Goal: Information Seeking & Learning: Get advice/opinions

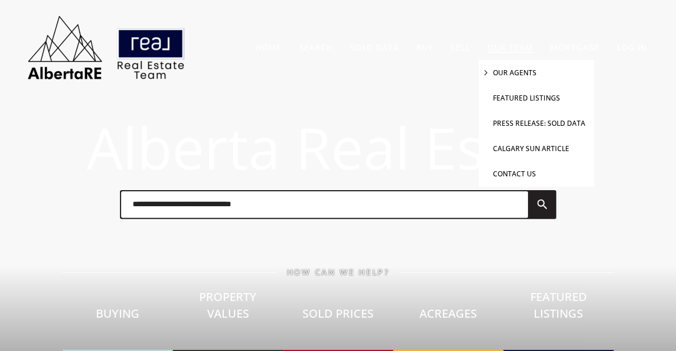
click at [512, 72] on link "Our Agents" at bounding box center [515, 73] width 44 height 10
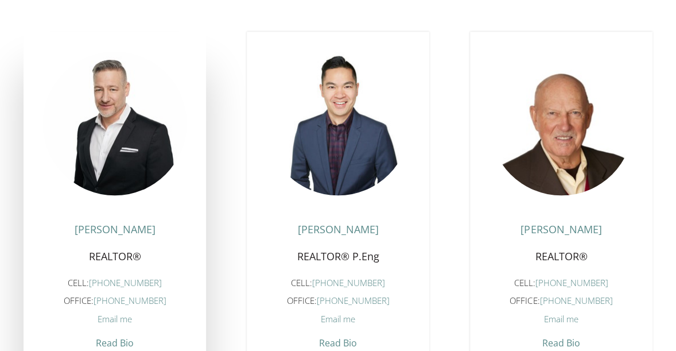
scroll to position [424, 0]
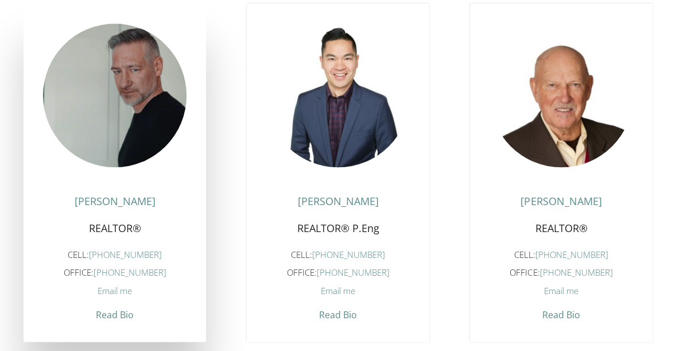
click at [135, 130] on figure at bounding box center [114, 95] width 143 height 143
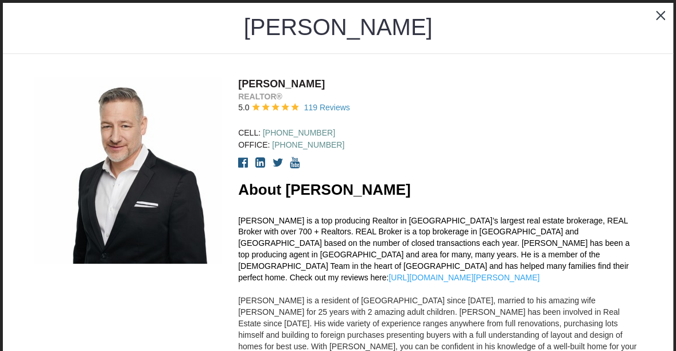
click at [244, 158] on icon at bounding box center [243, 162] width 10 height 11
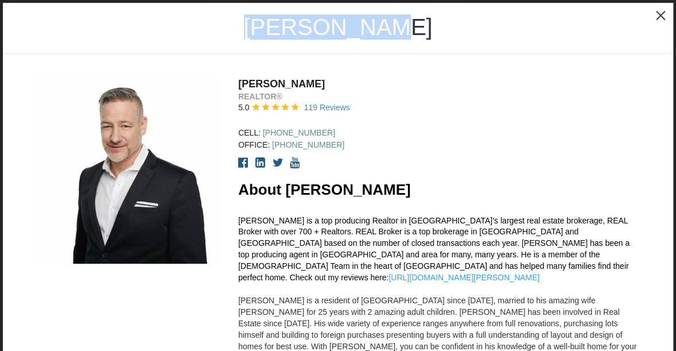
drag, startPoint x: 410, startPoint y: 29, endPoint x: 261, endPoint y: 27, distance: 149.2
click at [261, 27] on h1 "[PERSON_NAME]" at bounding box center [338, 27] width 189 height 18
copy h1 "[PERSON_NAME]"
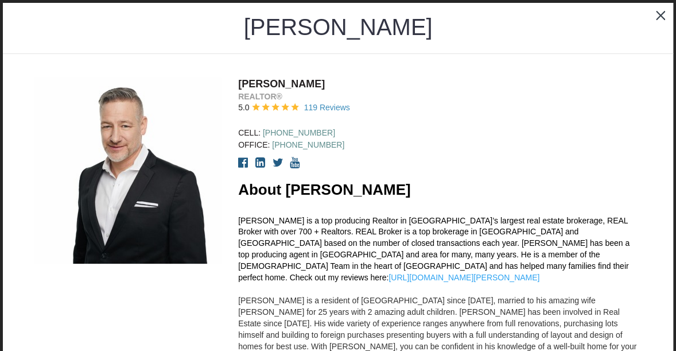
click at [495, 111] on div "5.0 119 Reviews" at bounding box center [439, 107] width 403 height 11
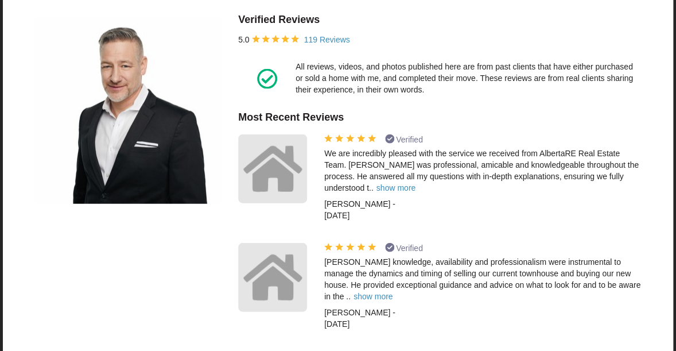
scroll to position [966, 0]
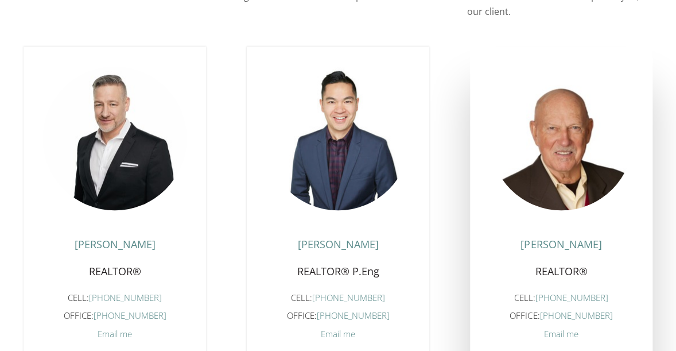
scroll to position [363, 0]
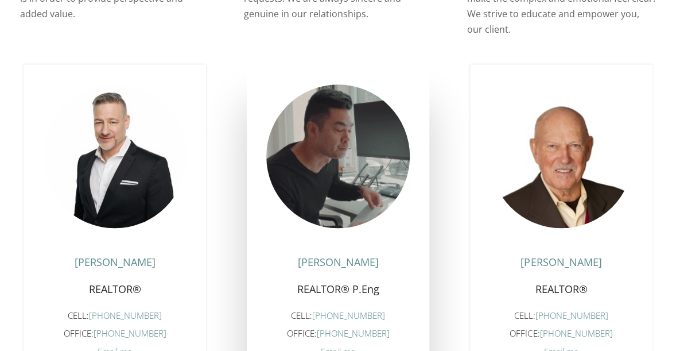
click at [336, 147] on figure at bounding box center [337, 155] width 143 height 143
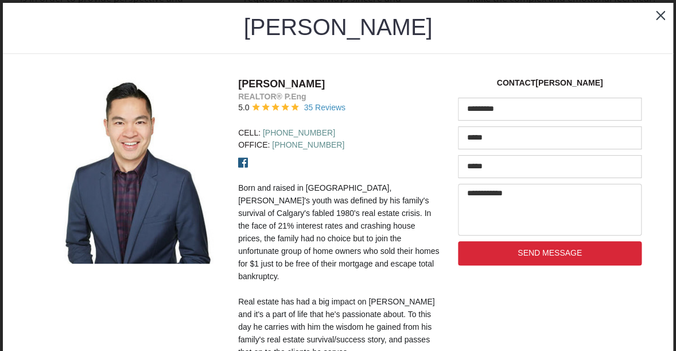
click at [246, 160] on icon at bounding box center [243, 162] width 10 height 11
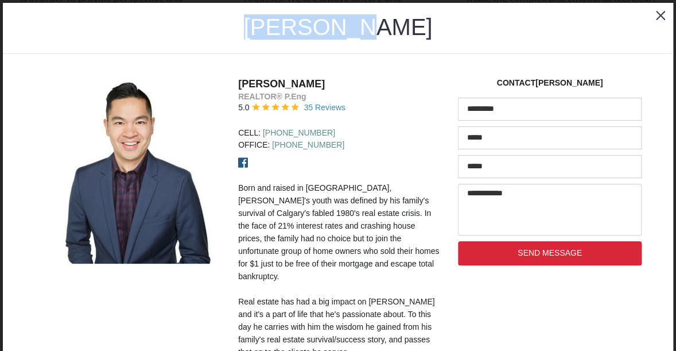
drag, startPoint x: 412, startPoint y: 29, endPoint x: 275, endPoint y: 28, distance: 137.1
click at [275, 28] on div "[PERSON_NAME]" at bounding box center [338, 28] width 590 height 21
copy h1 "[PERSON_NAME]"
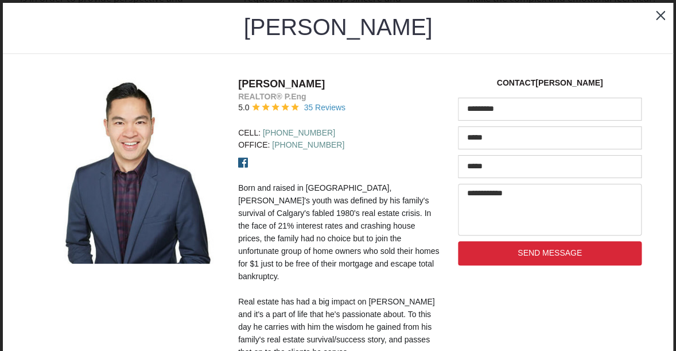
click at [410, 106] on div "5.0 35 Reviews" at bounding box center [339, 107] width 203 height 11
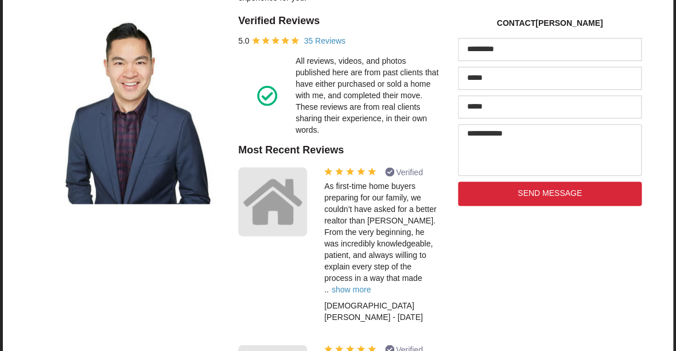
scroll to position [456, 0]
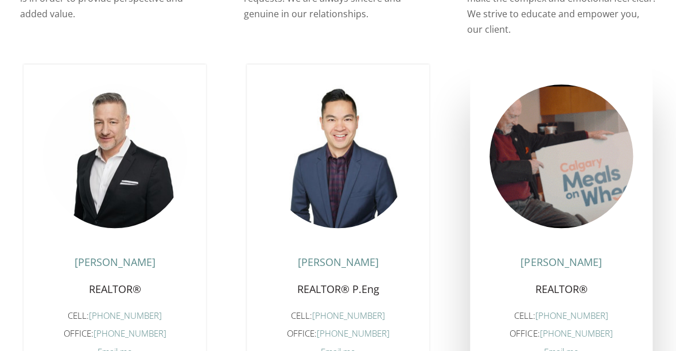
click at [569, 184] on figure at bounding box center [560, 155] width 143 height 143
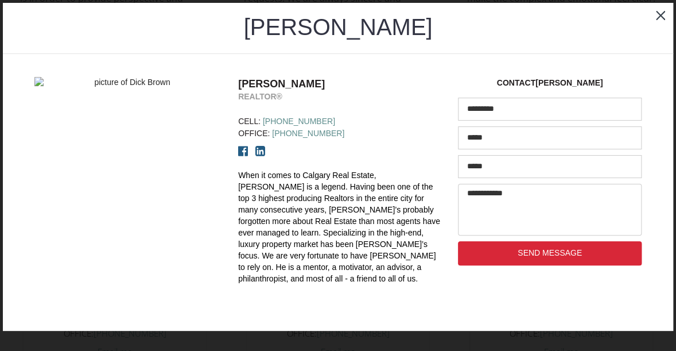
click at [242, 149] on icon at bounding box center [243, 150] width 10 height 11
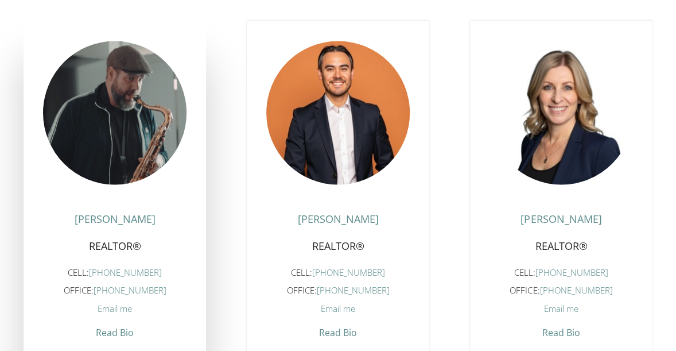
scroll to position [787, 0]
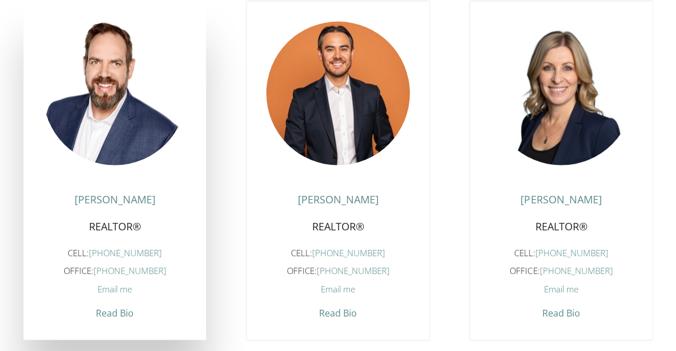
click at [107, 286] on span "Email me" at bounding box center [115, 287] width 34 height 11
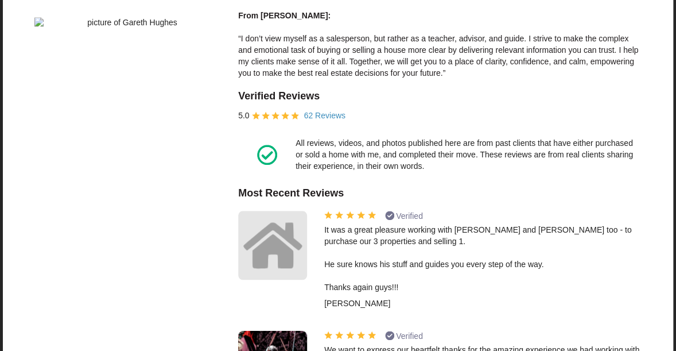
scroll to position [18, 0]
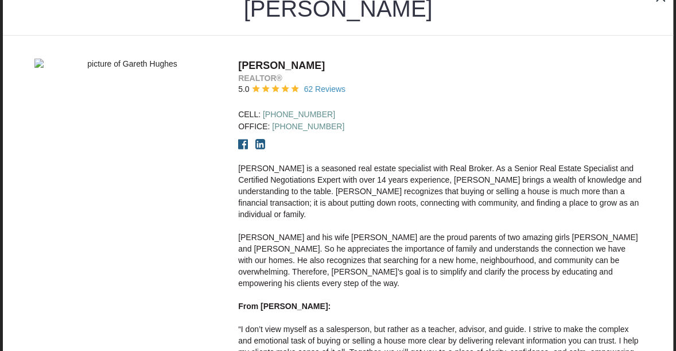
click at [244, 142] on icon at bounding box center [243, 143] width 10 height 11
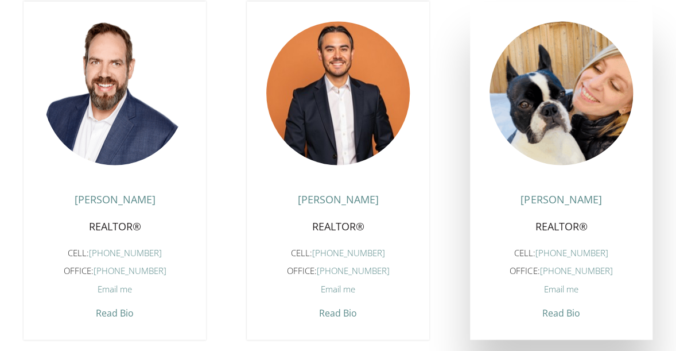
click at [554, 122] on figure at bounding box center [560, 92] width 143 height 143
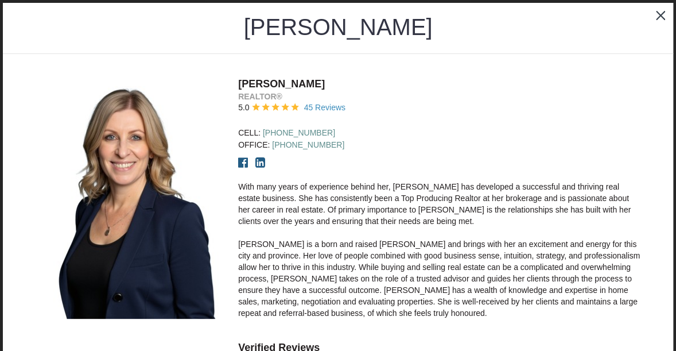
click at [243, 158] on icon at bounding box center [243, 162] width 10 height 11
drag, startPoint x: 297, startPoint y: 76, endPoint x: 238, endPoint y: 80, distance: 59.2
click at [238, 80] on h4 "[PERSON_NAME]" at bounding box center [439, 84] width 403 height 14
copy h4 "[PERSON_NAME]"
click at [499, 50] on div "[PERSON_NAME]" at bounding box center [338, 28] width 670 height 51
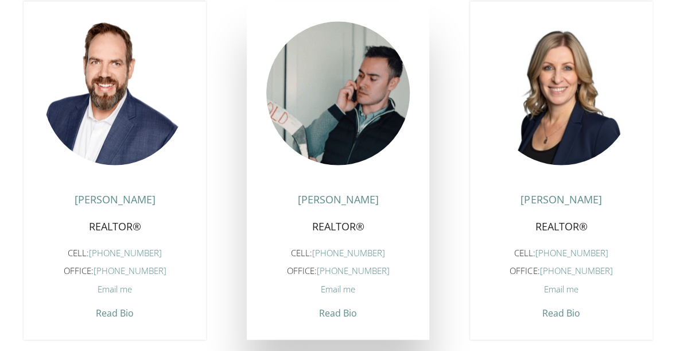
click at [343, 136] on figure at bounding box center [337, 92] width 143 height 143
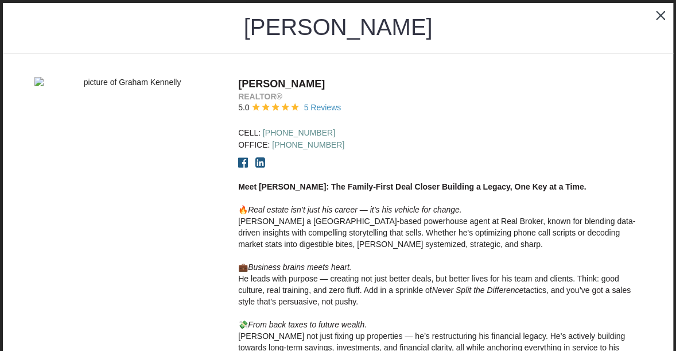
click at [241, 161] on icon at bounding box center [243, 162] width 10 height 11
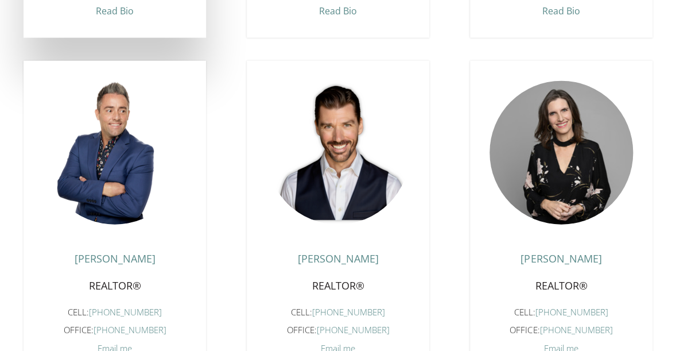
scroll to position [1151, 0]
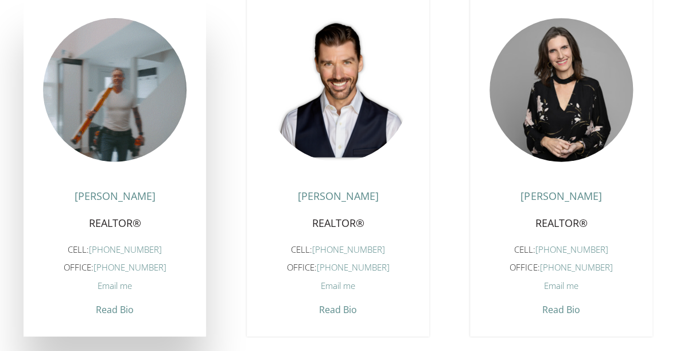
click at [134, 138] on figure at bounding box center [114, 89] width 143 height 143
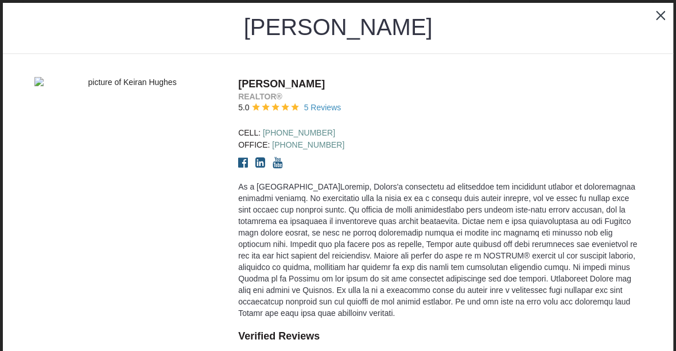
click at [246, 159] on icon at bounding box center [243, 162] width 10 height 11
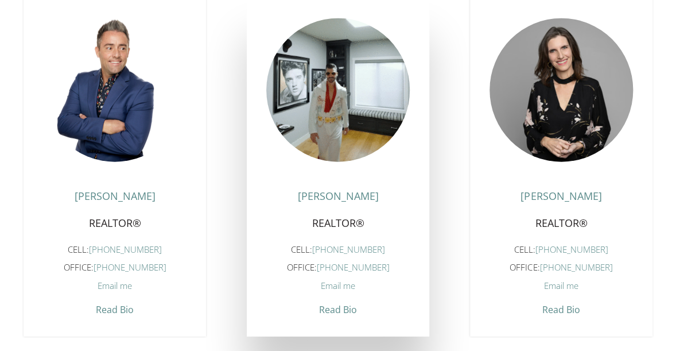
click at [322, 143] on figure at bounding box center [337, 89] width 143 height 143
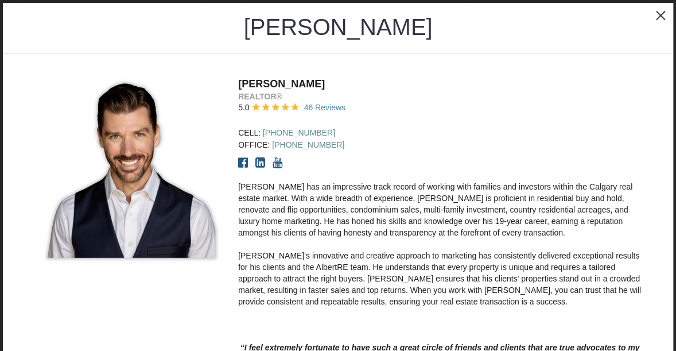
click at [244, 160] on icon at bounding box center [243, 162] width 10 height 11
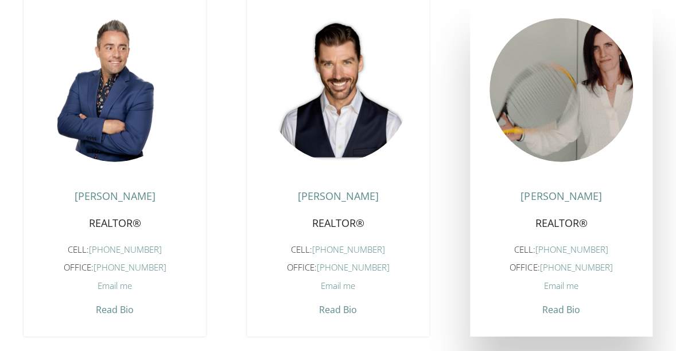
click at [528, 132] on figure at bounding box center [560, 89] width 143 height 143
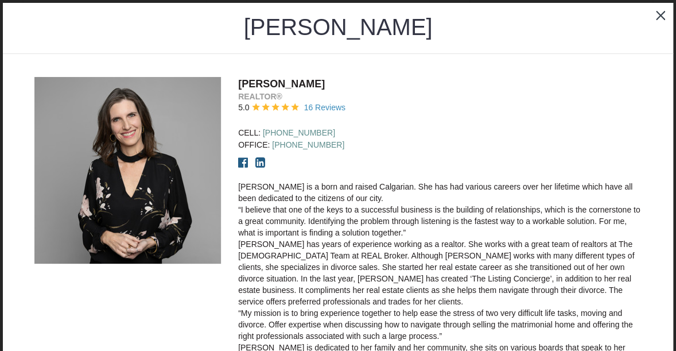
click at [243, 164] on icon at bounding box center [243, 162] width 10 height 11
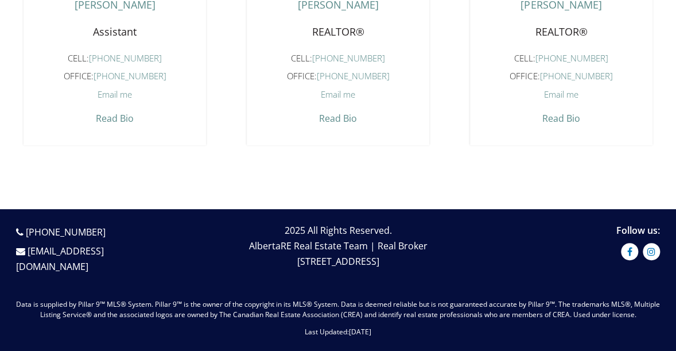
scroll to position [1575, 0]
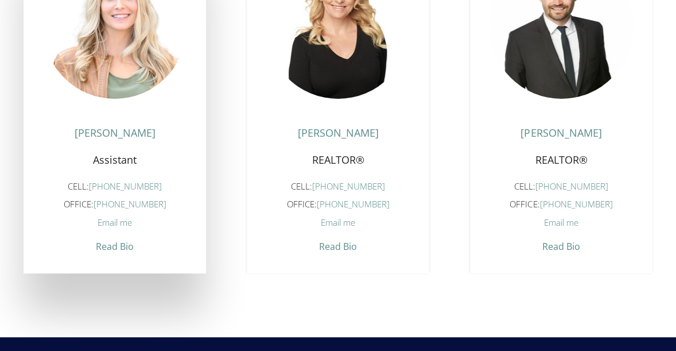
click at [128, 71] on figure at bounding box center [114, 26] width 143 height 143
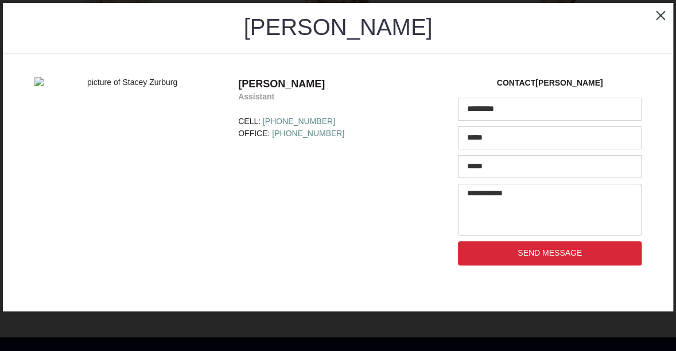
click at [659, 15] on div at bounding box center [660, 15] width 25 height 25
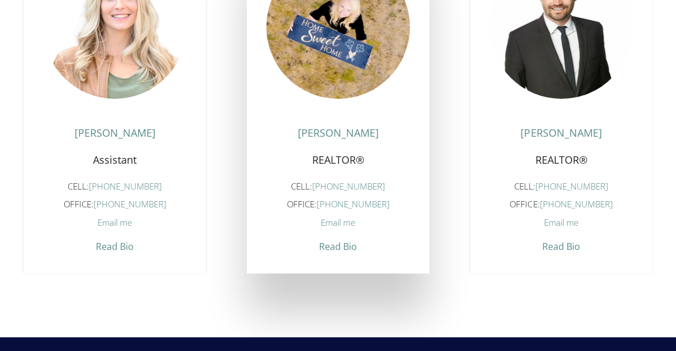
click at [338, 83] on figure at bounding box center [337, 26] width 143 height 143
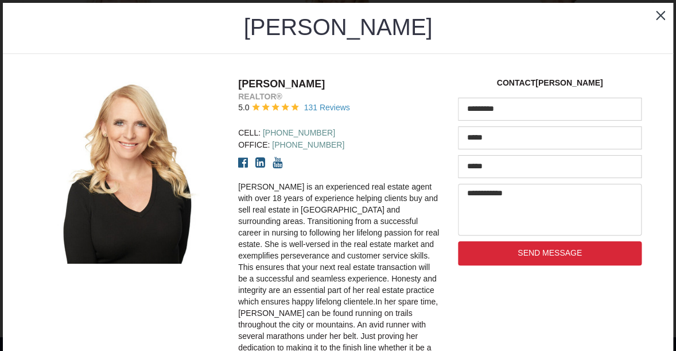
click at [242, 163] on icon at bounding box center [243, 162] width 10 height 11
click at [663, 20] on div at bounding box center [660, 15] width 25 height 25
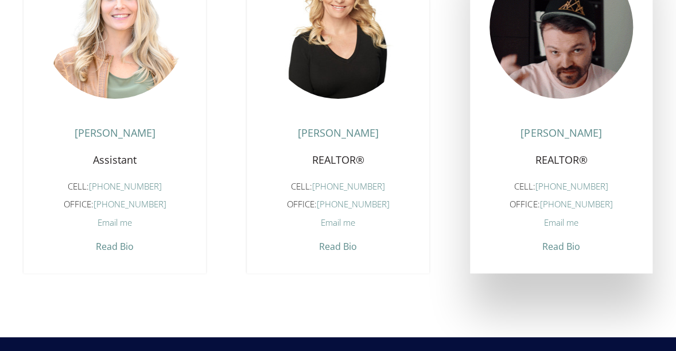
click at [576, 76] on figure at bounding box center [560, 26] width 143 height 143
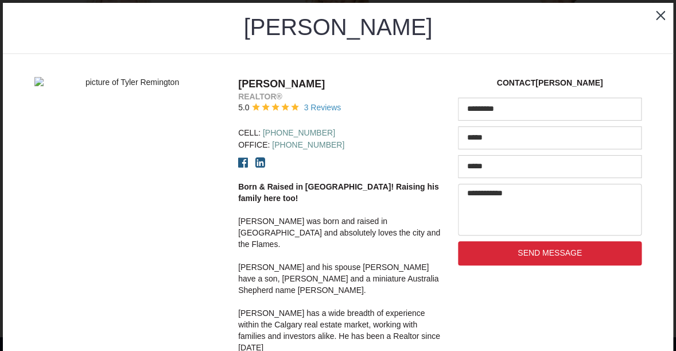
click at [243, 162] on icon at bounding box center [243, 162] width 10 height 11
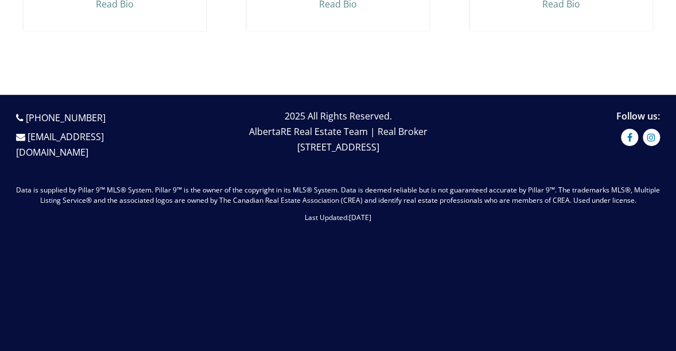
scroll to position [1818, 0]
